Goal: Navigation & Orientation: Find specific page/section

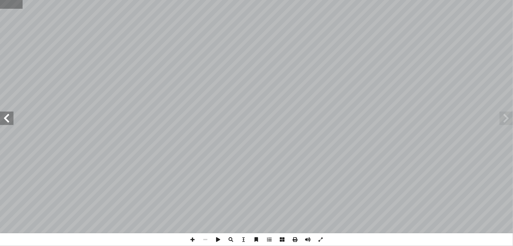
click at [5, 6] on input "text" at bounding box center [11, 4] width 22 height 9
type input "**"
click at [307, 240] on span at bounding box center [307, 239] width 13 height 13
click at [503, 118] on span at bounding box center [505, 118] width 13 height 13
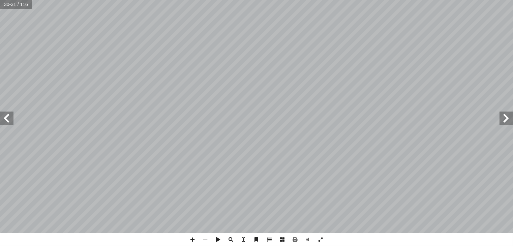
click at [503, 118] on span at bounding box center [505, 118] width 13 height 13
click at [192, 238] on span at bounding box center [192, 239] width 13 height 13
click at [4, 118] on span at bounding box center [6, 118] width 13 height 13
click at [508, 117] on span at bounding box center [505, 118] width 13 height 13
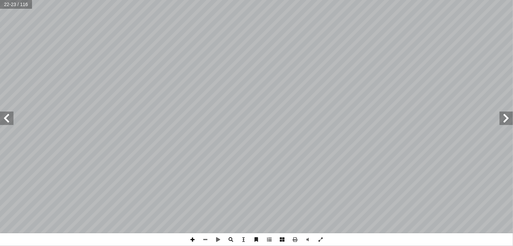
click at [193, 242] on span at bounding box center [192, 239] width 13 height 13
click at [5, 119] on span at bounding box center [6, 118] width 13 height 13
click at [6, 118] on span at bounding box center [6, 118] width 13 height 13
click at [503, 114] on span at bounding box center [505, 118] width 13 height 13
